Goal: Register for event/course

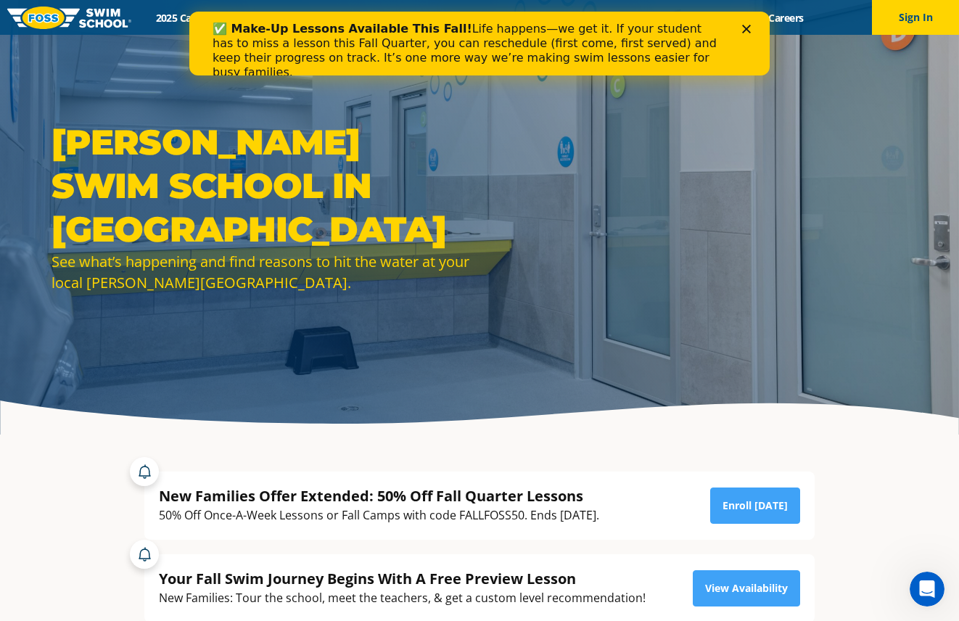
click at [748, 26] on polygon "Close" at bounding box center [746, 29] width 9 height 9
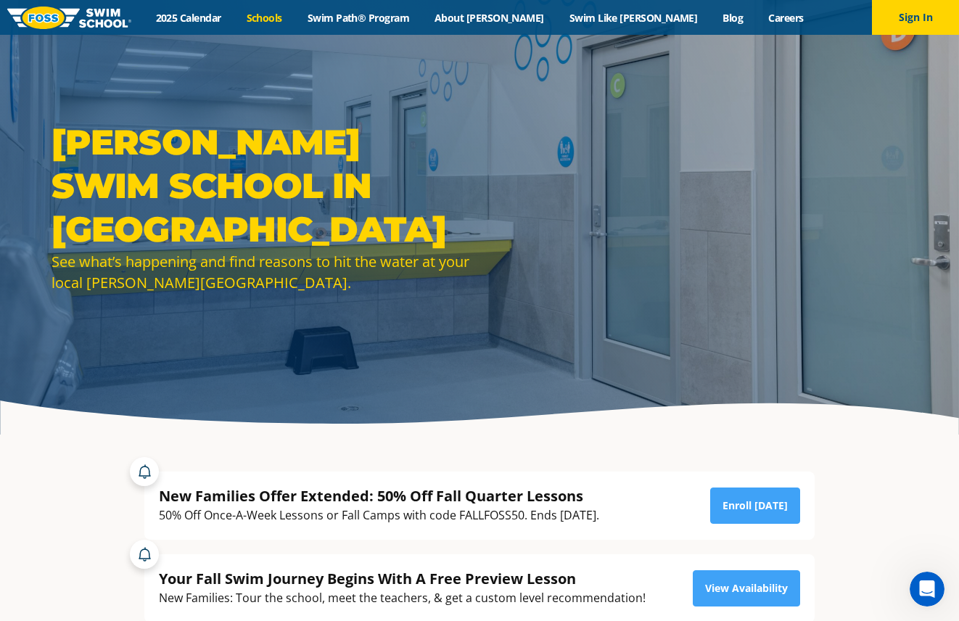
click at [295, 16] on link "Schools" at bounding box center [264, 18] width 61 height 14
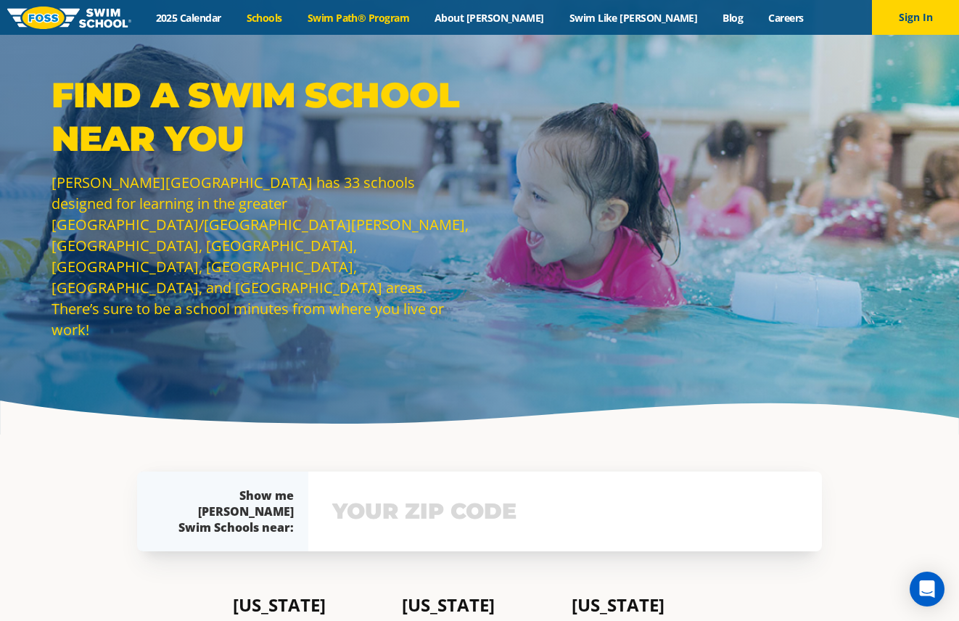
click at [401, 18] on link "Swim Path® Program" at bounding box center [358, 18] width 127 height 14
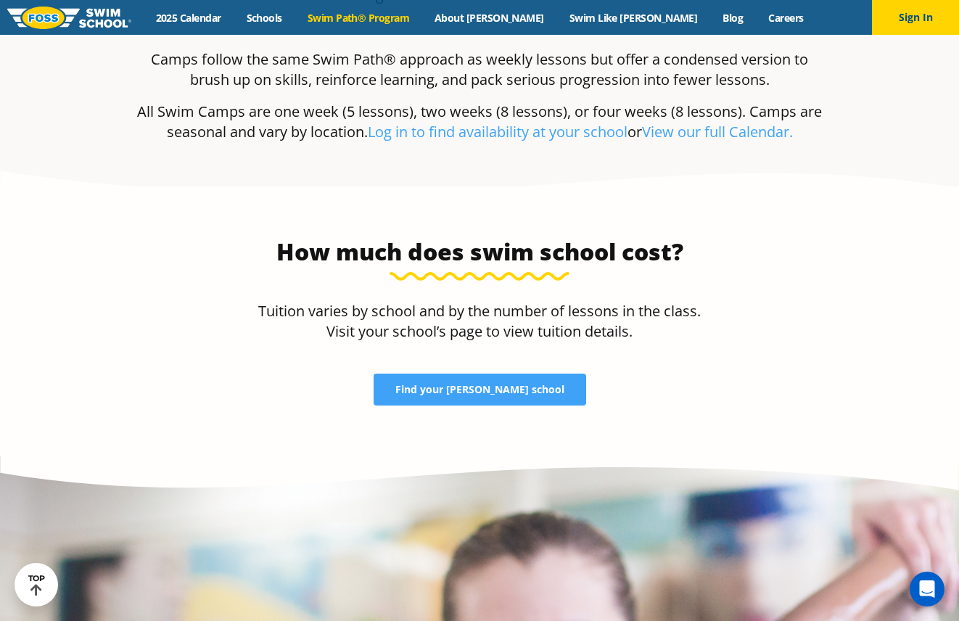
scroll to position [2884, 0]
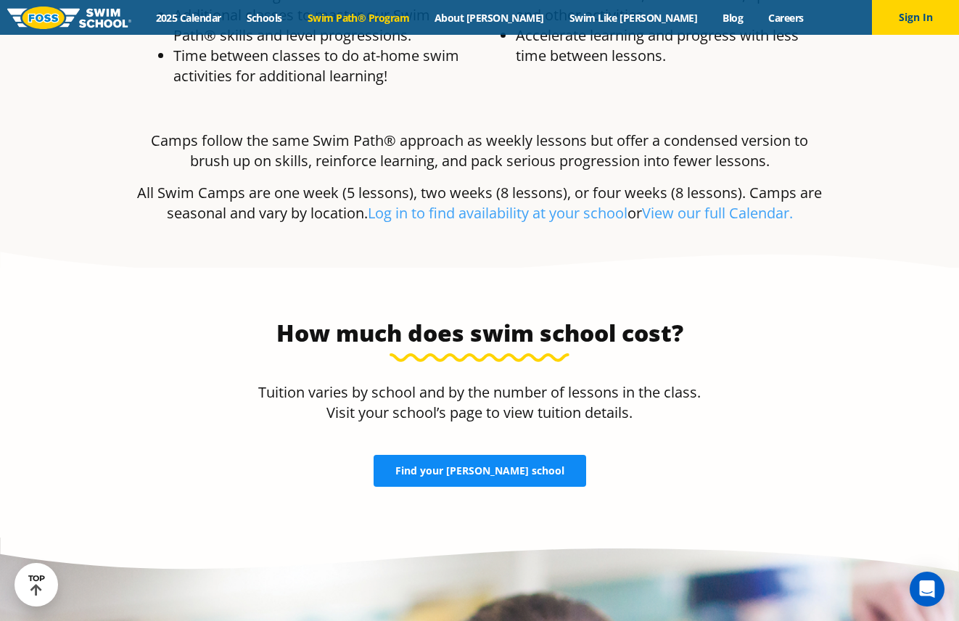
click at [526, 466] on span "Find your [PERSON_NAME] school" at bounding box center [479, 471] width 169 height 10
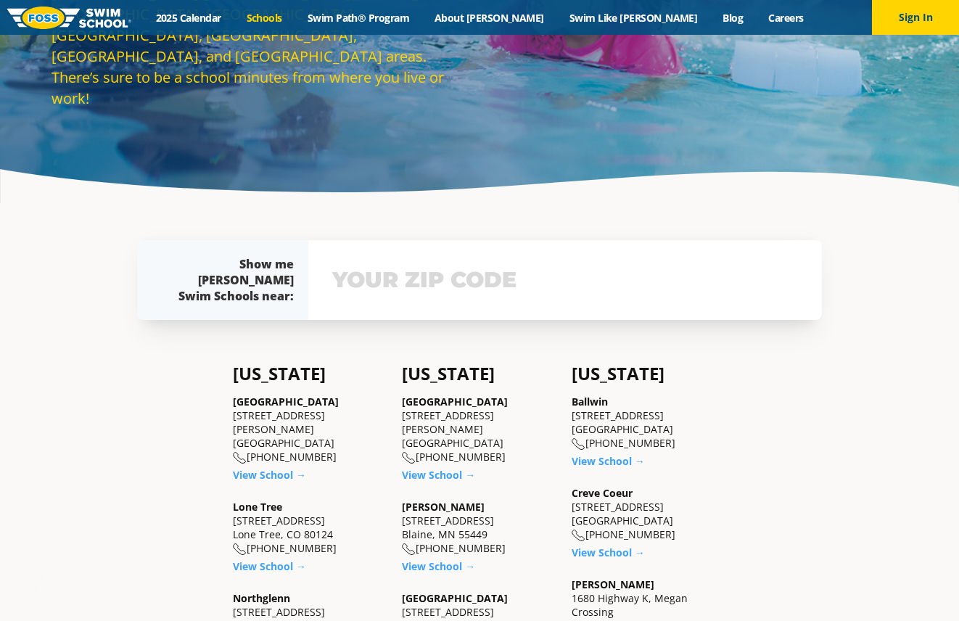
scroll to position [313, 0]
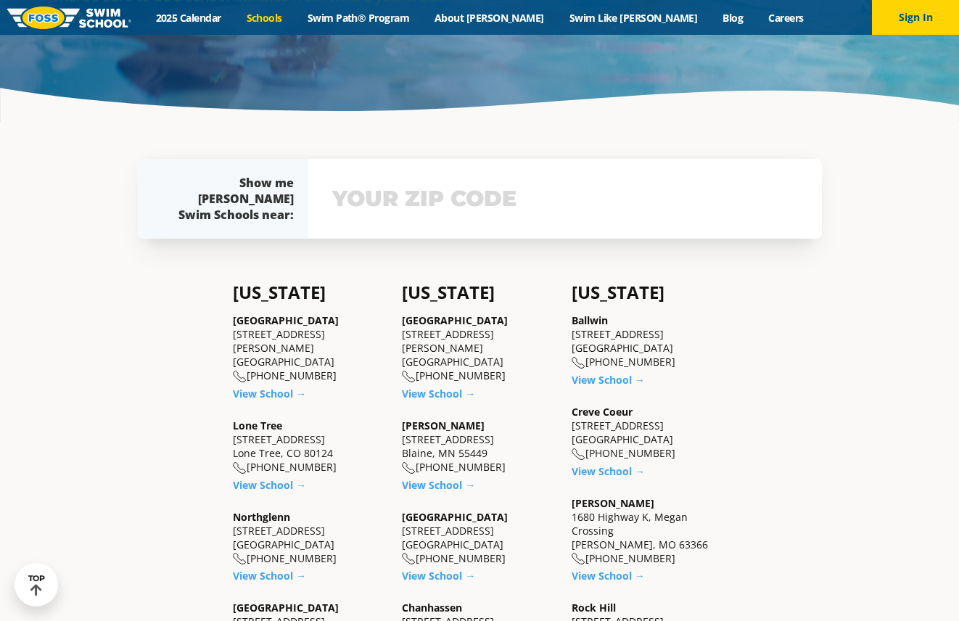
click at [466, 223] on div "View school & class schedule" at bounding box center [565, 199] width 514 height 80
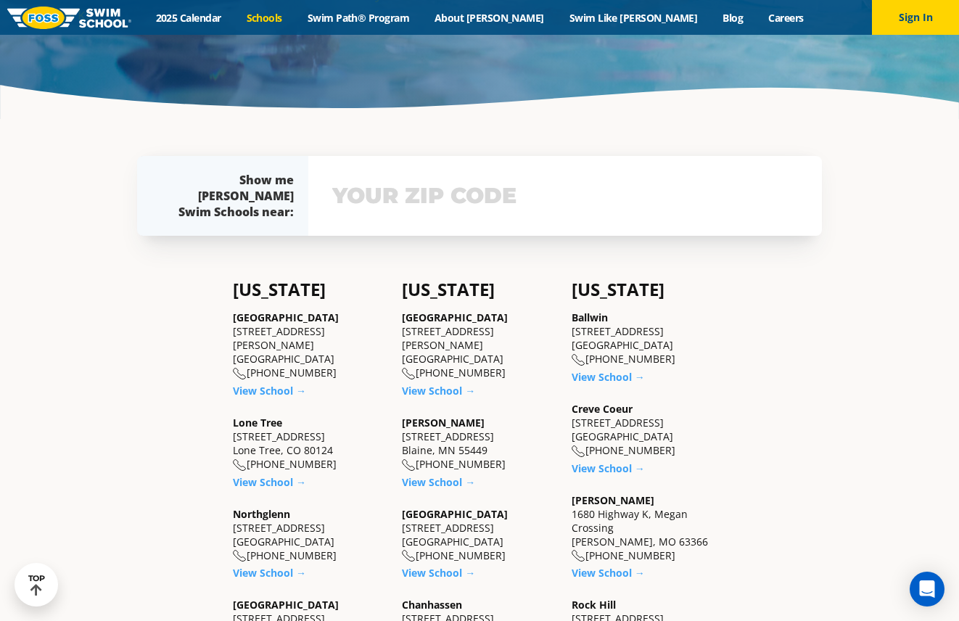
click at [451, 202] on input "text" at bounding box center [565, 196] width 473 height 42
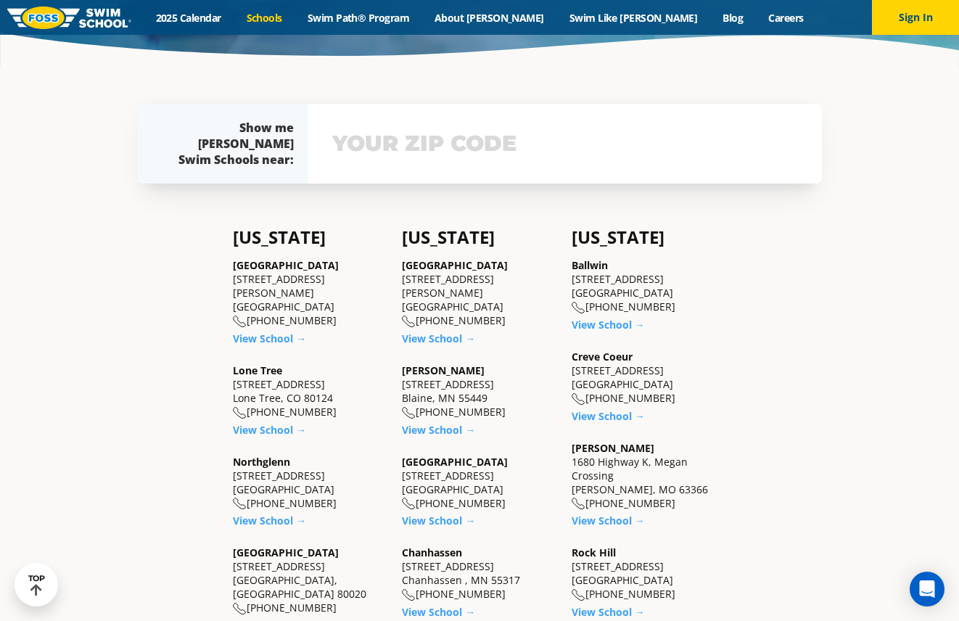
scroll to position [399, 0]
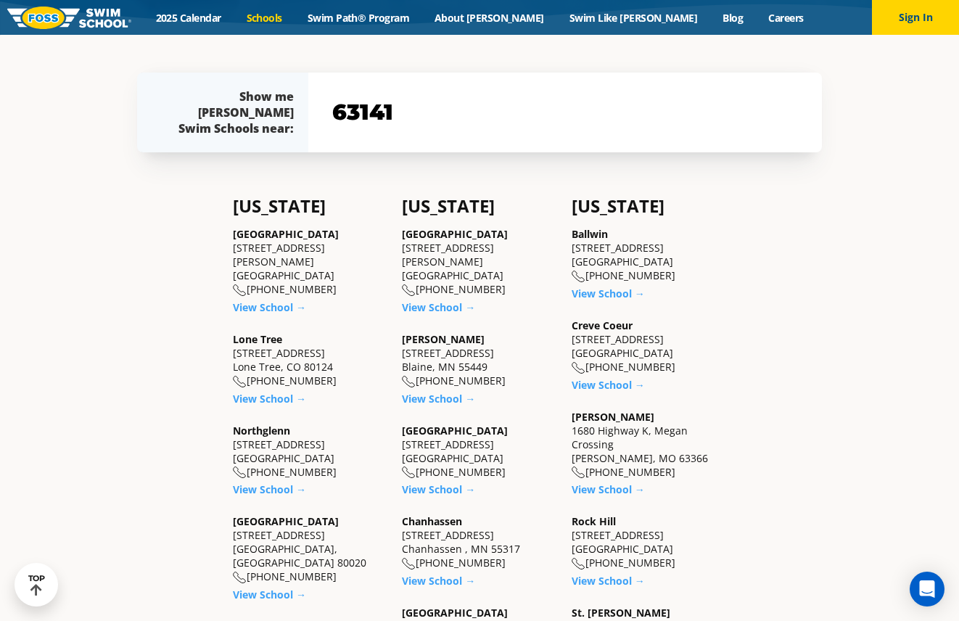
type input "63141"
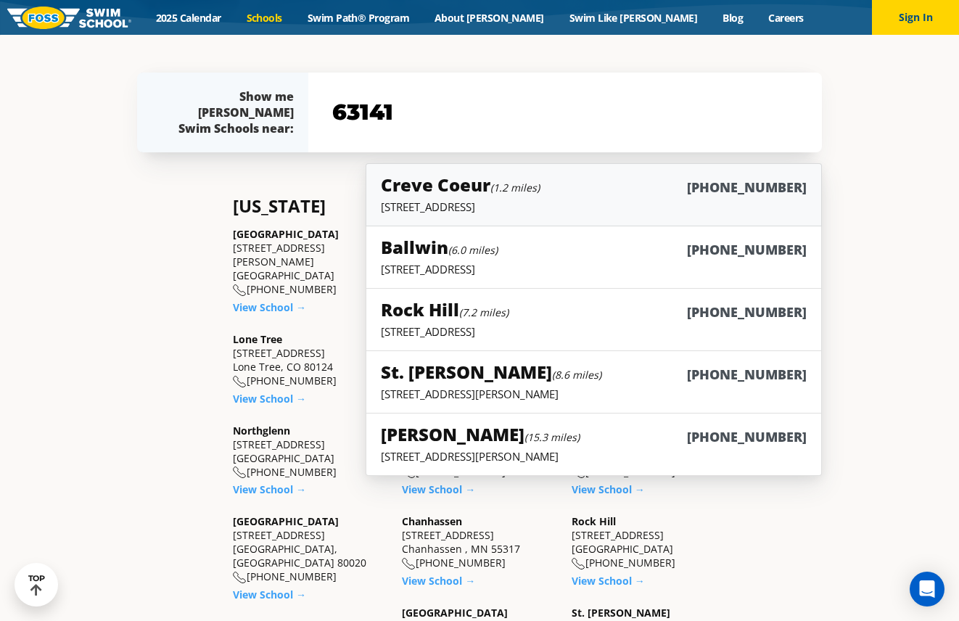
click at [489, 191] on h5 "Creve Coeur (1.2 miles)" at bounding box center [460, 185] width 159 height 24
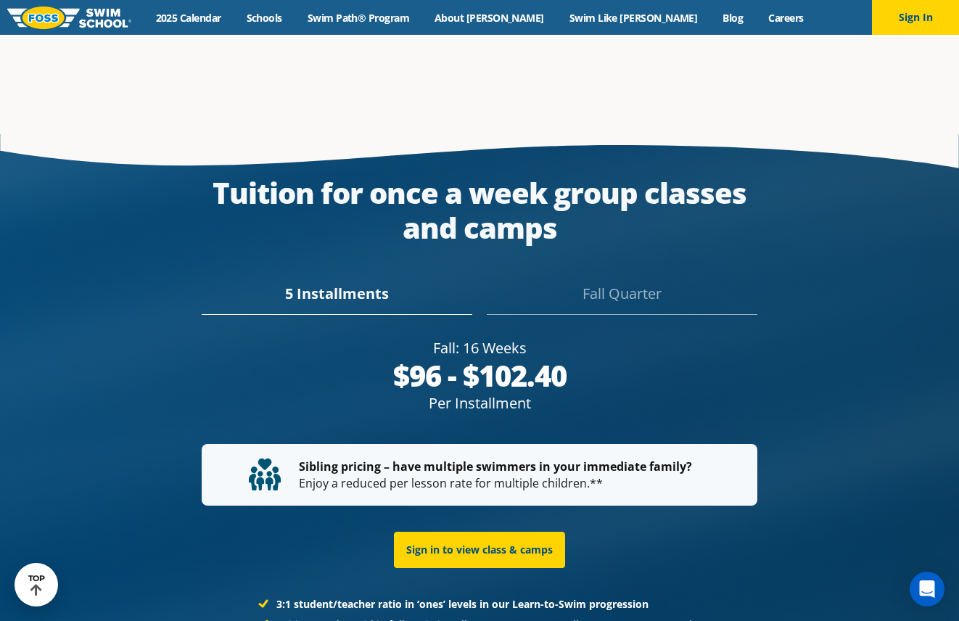
scroll to position [2479, 0]
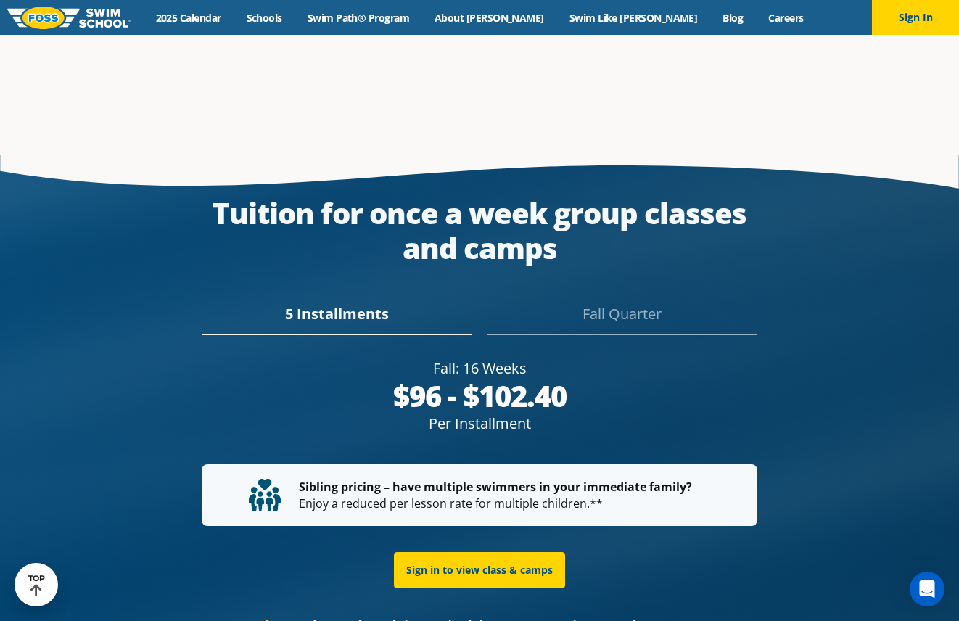
click at [629, 303] on div "Fall Quarter" at bounding box center [622, 319] width 271 height 32
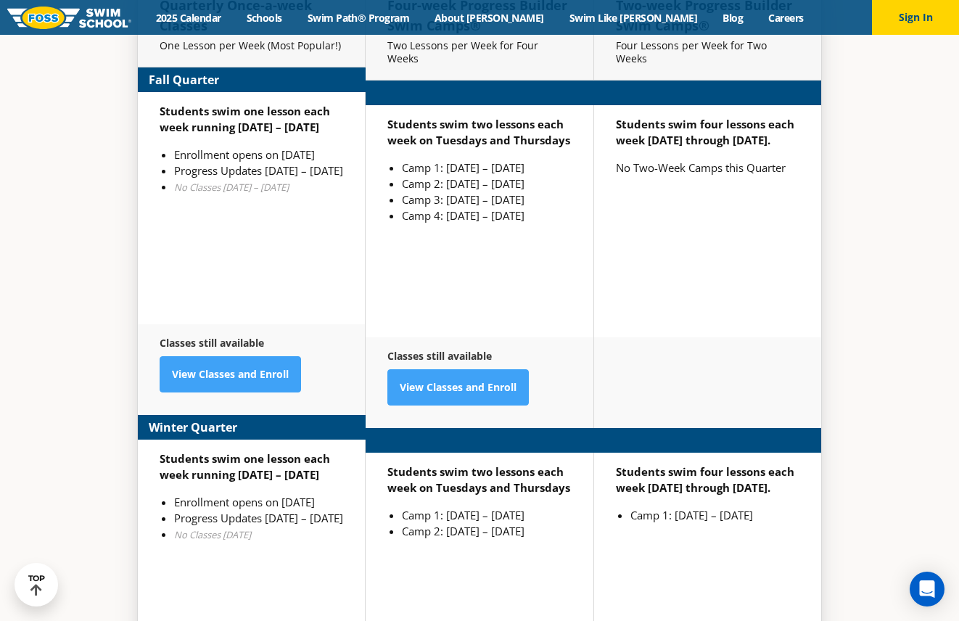
scroll to position [3388, 0]
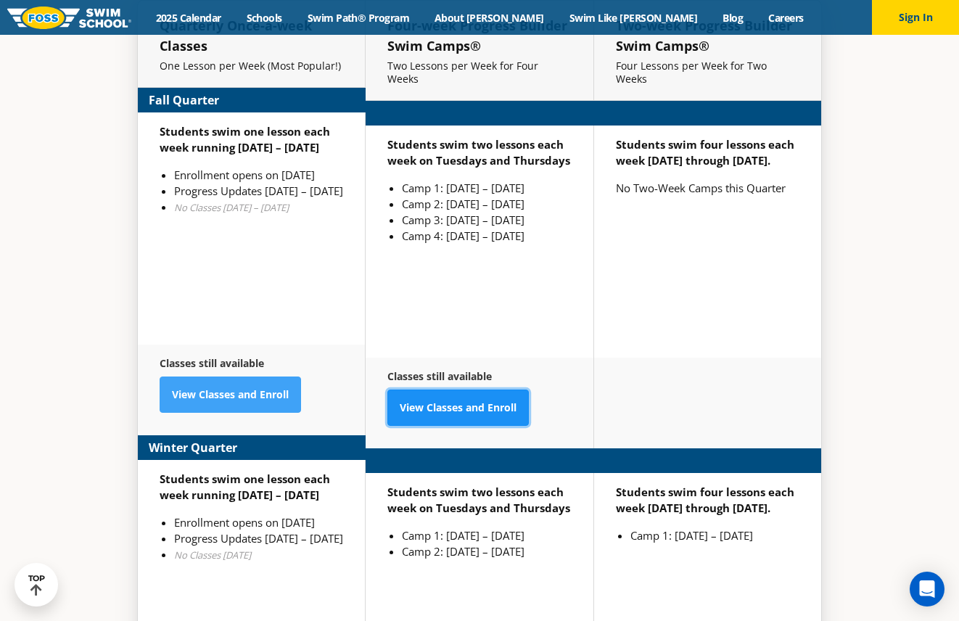
click at [493, 390] on link "View Classes and Enroll" at bounding box center [459, 408] width 142 height 36
